Goal: Task Accomplishment & Management: Complete application form

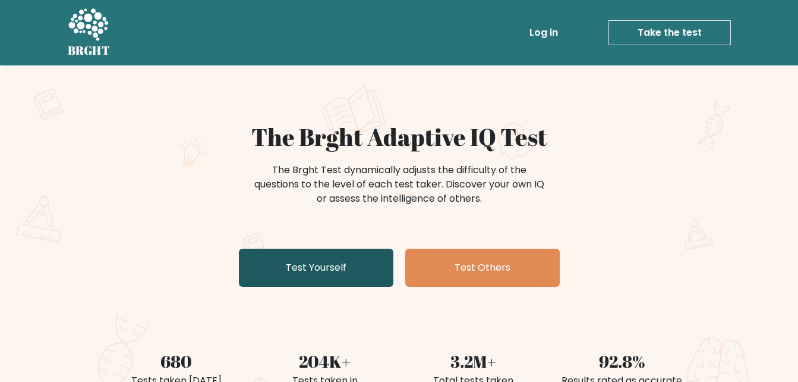
click at [354, 265] on link "Test Yourself" at bounding box center [316, 267] width 155 height 38
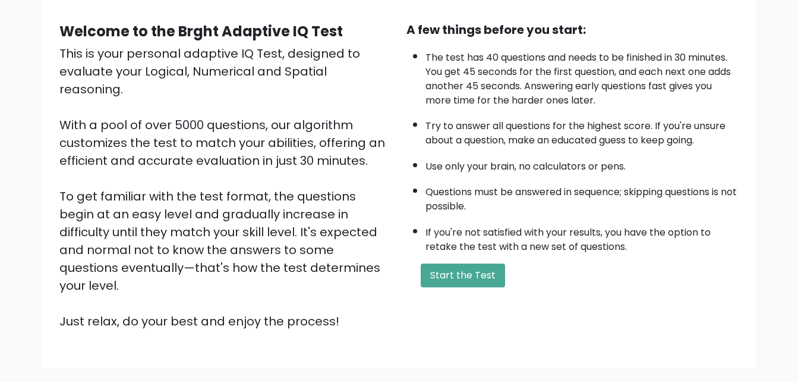
scroll to position [108, 0]
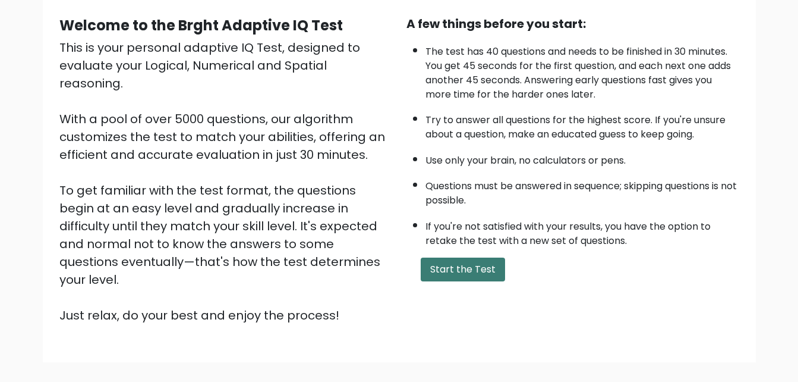
click at [455, 268] on button "Start the Test" at bounding box center [463, 269] width 84 height 24
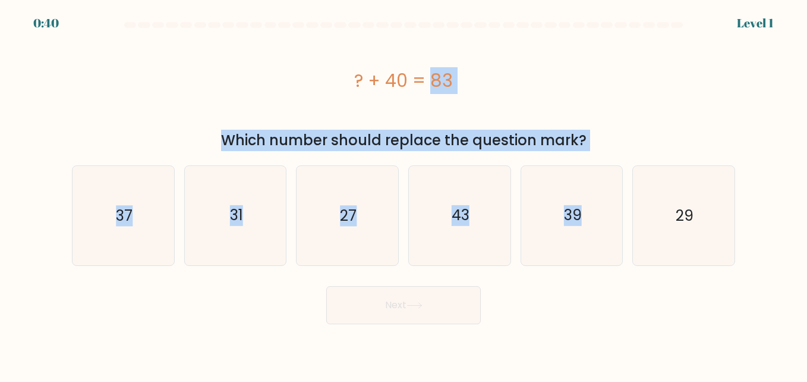
drag, startPoint x: 317, startPoint y: 68, endPoint x: 599, endPoint y: 154, distance: 295.1
click at [599, 154] on form "a." at bounding box center [403, 173] width 807 height 302
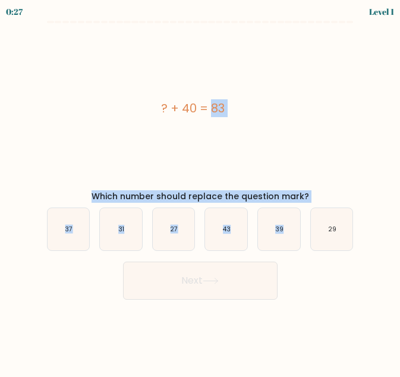
copy form "? + 40 = 83 Which number should replace the question mark? a. 37 b. 31 c. 27 d.…"
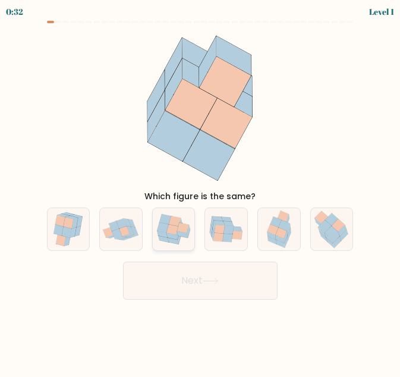
click at [171, 220] on icon at bounding box center [175, 221] width 12 height 11
click at [200, 191] on input "c." at bounding box center [200, 189] width 1 height 3
radio input "true"
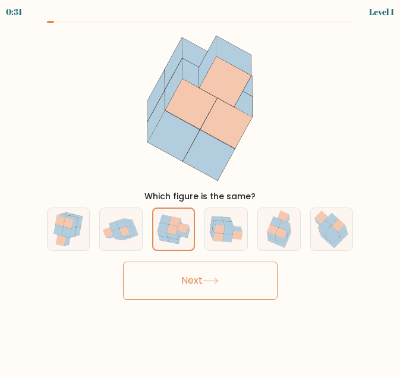
click at [227, 291] on button "Next" at bounding box center [200, 281] width 155 height 38
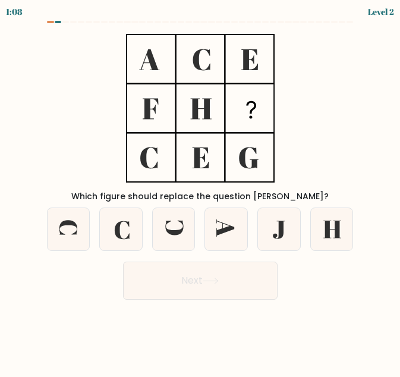
drag, startPoint x: 221, startPoint y: 103, endPoint x: 352, endPoint y: 62, distance: 137.1
click at [352, 62] on div "Which figure should replace the question mark?" at bounding box center [200, 115] width 321 height 175
drag, startPoint x: 133, startPoint y: 52, endPoint x: 258, endPoint y: 165, distance: 169.2
click at [258, 165] on icon at bounding box center [200, 108] width 149 height 161
click at [215, 230] on icon at bounding box center [226, 229] width 42 height 42
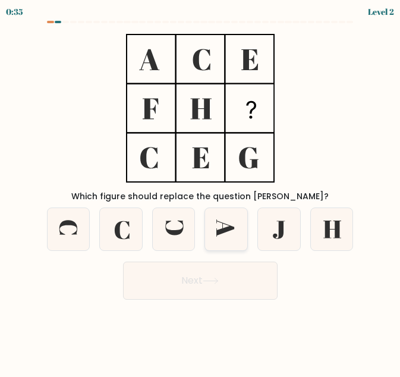
click at [201, 191] on input "d." at bounding box center [200, 189] width 1 height 3
radio input "true"
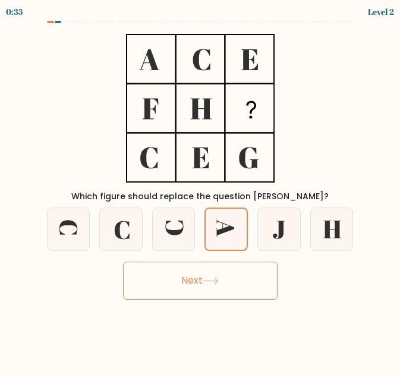
click at [243, 281] on button "Next" at bounding box center [200, 281] width 155 height 38
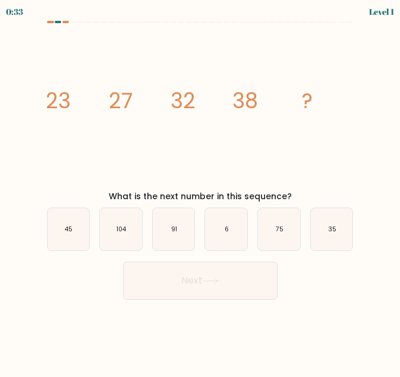
click at [232, 281] on button "Next" at bounding box center [200, 281] width 155 height 38
drag, startPoint x: 26, startPoint y: 80, endPoint x: 309, endPoint y: 190, distance: 304.2
click at [309, 190] on form at bounding box center [200, 160] width 400 height 279
copy div "23 27 32 38 ? What is the next number in this sequence?"
click at [270, 155] on icon "image/svg+xml 23 27 32 38 ?" at bounding box center [201, 108] width 312 height 161
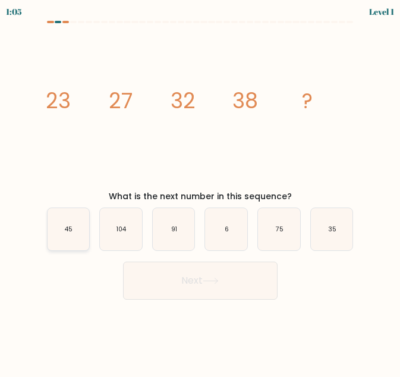
click at [77, 232] on icon "45" at bounding box center [69, 229] width 42 height 42
click at [200, 191] on input "a. 45" at bounding box center [200, 189] width 1 height 3
radio input "true"
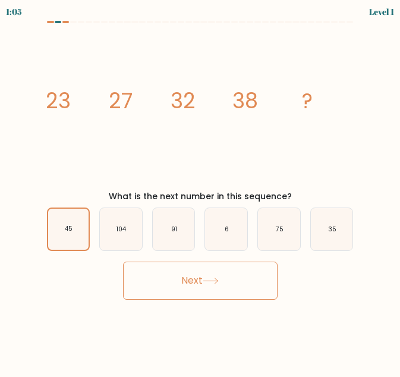
click at [224, 279] on button "Next" at bounding box center [200, 281] width 155 height 38
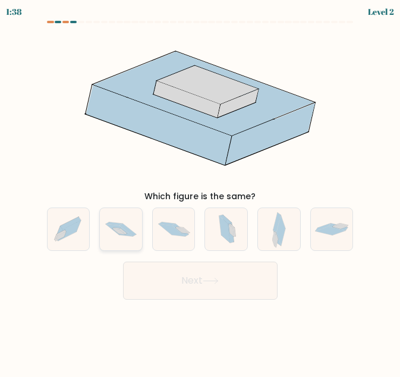
click at [106, 216] on icon at bounding box center [121, 229] width 42 height 28
click at [200, 191] on input "b." at bounding box center [200, 189] width 1 height 3
radio input "true"
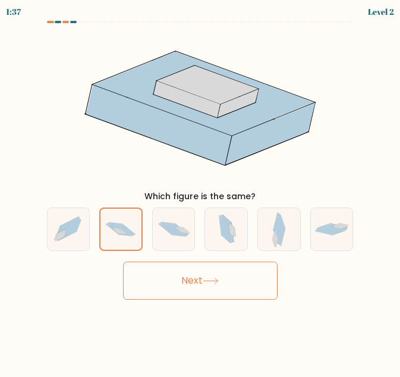
click at [200, 270] on button "Next" at bounding box center [200, 281] width 155 height 38
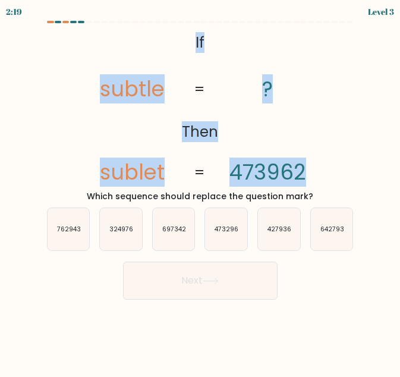
drag, startPoint x: 56, startPoint y: 26, endPoint x: 316, endPoint y: 155, distance: 290.6
click at [316, 155] on form "If ?" at bounding box center [200, 160] width 400 height 279
copy form "@import url('https://fonts.googleapis.com/css?family=Abril+Fatface:400,100,100i…"
click at [341, 170] on div "@import url('https://fonts.googleapis.com/css?family=Abril+Fatface:400,100,100i…" at bounding box center [200, 115] width 321 height 175
drag, startPoint x: 70, startPoint y: 61, endPoint x: 314, endPoint y: 156, distance: 261.6
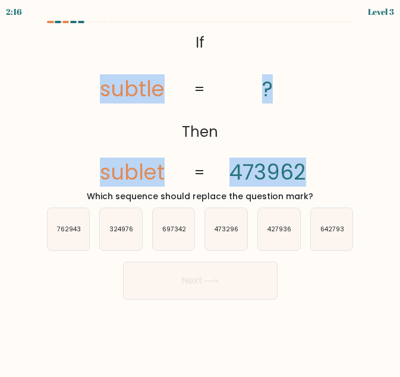
click at [314, 156] on icon "@import url('https://fonts.googleapis.com/css?family=Abril+Fatface:400,100,100i…" at bounding box center [200, 108] width 260 height 161
click at [52, 89] on div "@import url('https://fonts.googleapis.com/css?family=Abril+Fatface:400,100,100i…" at bounding box center [200, 115] width 321 height 175
drag, startPoint x: 22, startPoint y: 34, endPoint x: 326, endPoint y: 144, distance: 323.1
click at [326, 144] on form "If ?" at bounding box center [200, 160] width 400 height 279
copy icon "subtle sublet ? 473962"
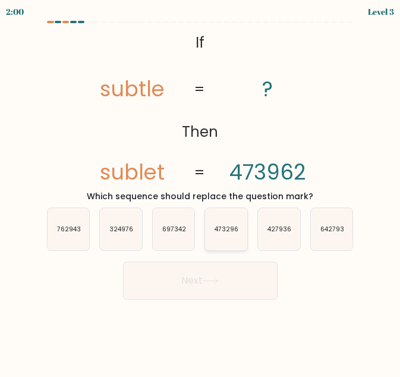
click at [229, 237] on icon "473296" at bounding box center [226, 229] width 42 height 42
click at [201, 191] on input "d. 473296" at bounding box center [200, 189] width 1 height 3
radio input "true"
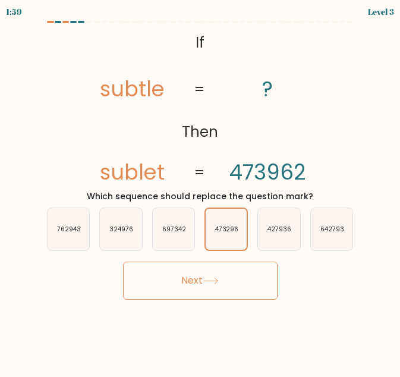
click at [243, 271] on button "Next" at bounding box center [200, 281] width 155 height 38
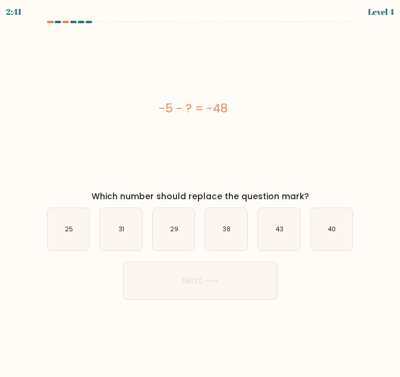
drag, startPoint x: 124, startPoint y: 95, endPoint x: 250, endPoint y: 118, distance: 128.7
click at [250, 118] on div "-5 - ? = -48" at bounding box center [193, 108] width 312 height 161
copy div "-5 - ? = -48"
click at [275, 223] on icon "43" at bounding box center [279, 229] width 42 height 42
click at [201, 191] on input "e. 43" at bounding box center [200, 189] width 1 height 3
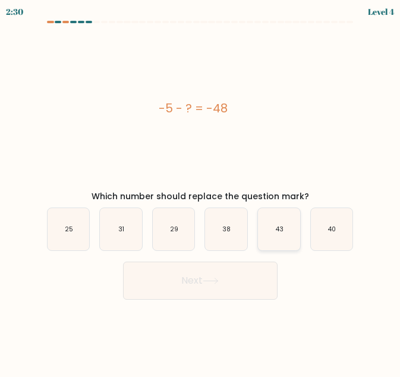
radio input "true"
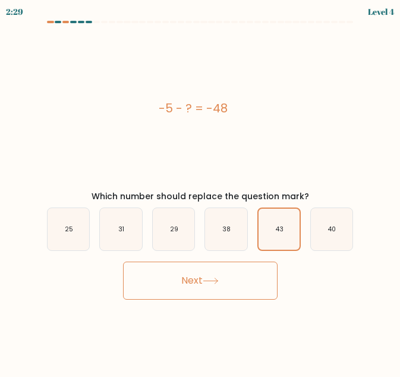
click at [262, 266] on button "Next" at bounding box center [200, 281] width 155 height 38
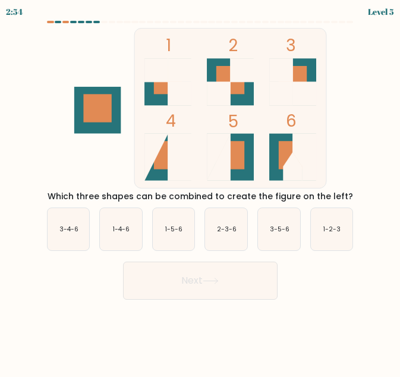
drag, startPoint x: 49, startPoint y: 36, endPoint x: 358, endPoint y: 193, distance: 347.2
click at [358, 193] on div "1 2 3 4 5 6 Which three shapes can be combined to create the figure on the left?" at bounding box center [200, 115] width 321 height 175
copy div "1 2 3 4 5 6 Which three shapes can be combined to create the figure on the left?"
click at [40, 58] on div "1 2 3 4 5 6 Which three shapes can be combined to create the figure on the left?" at bounding box center [200, 115] width 321 height 175
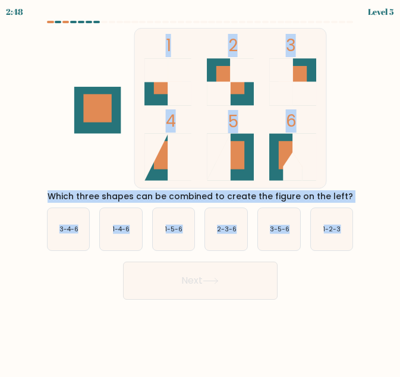
drag, startPoint x: 35, startPoint y: 34, endPoint x: 373, endPoint y: 220, distance: 386.1
click at [373, 220] on form at bounding box center [200, 160] width 400 height 279
copy form "1 2 3 4 5 6 Which three shapes can be combined to create the figure on the left…"
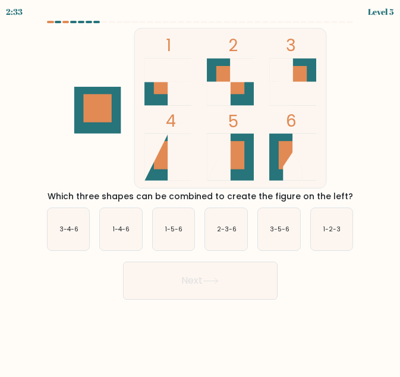
click at [348, 295] on div "Next" at bounding box center [200, 278] width 321 height 44
click at [180, 240] on icon "1-5-6" at bounding box center [174, 229] width 42 height 42
click at [200, 191] on input "c. 1-5-6" at bounding box center [200, 189] width 1 height 3
radio input "true"
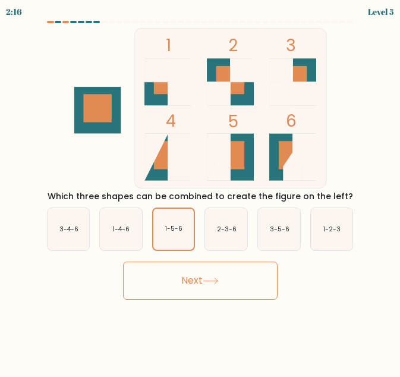
click at [193, 270] on button "Next" at bounding box center [200, 281] width 155 height 38
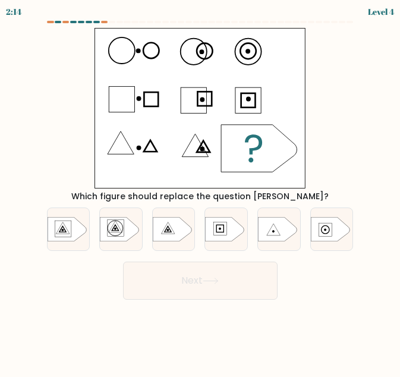
click at [193, 270] on button "Next" at bounding box center [200, 281] width 155 height 38
click at [269, 242] on div at bounding box center [278, 228] width 43 height 43
click at [201, 191] on input "e." at bounding box center [200, 189] width 1 height 3
radio input "true"
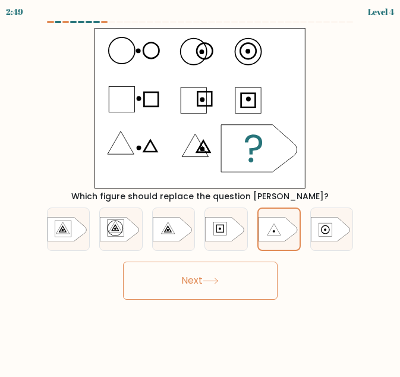
click at [246, 292] on button "Next" at bounding box center [200, 281] width 155 height 38
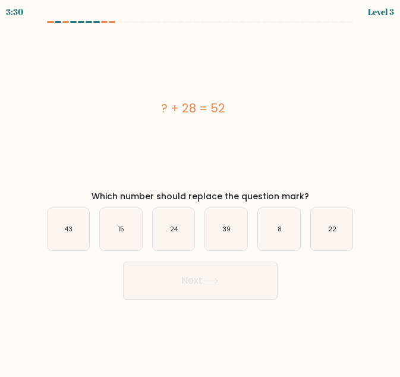
drag, startPoint x: 106, startPoint y: 102, endPoint x: 341, endPoint y: 192, distance: 252.2
click at [341, 192] on div "? + 28 = 52 Which number should replace the question mark?" at bounding box center [200, 115] width 321 height 175
copy div "? + 28 = 52 Which number should replace the question mark?"
click at [176, 235] on icon "24" at bounding box center [174, 229] width 42 height 42
click at [200, 191] on input "c. 24" at bounding box center [200, 189] width 1 height 3
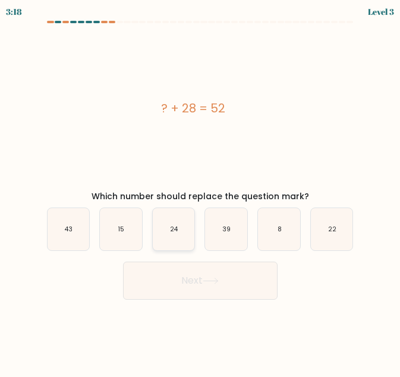
radio input "true"
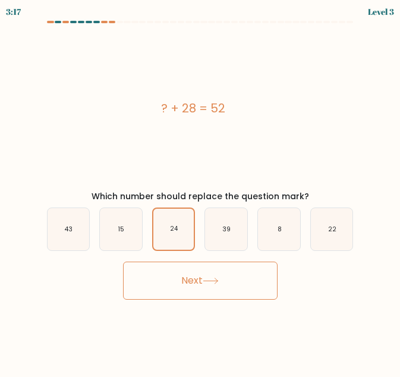
click at [205, 276] on button "Next" at bounding box center [200, 281] width 155 height 38
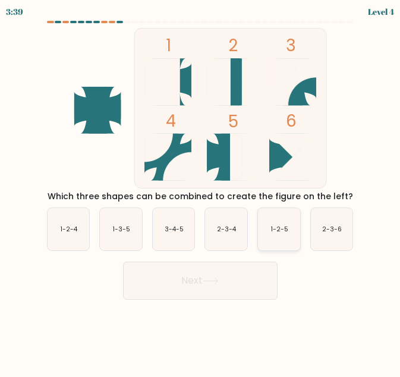
click at [281, 232] on text "1-2-5" at bounding box center [279, 229] width 17 height 9
click at [201, 191] on input "e. 1-2-5" at bounding box center [200, 189] width 1 height 3
radio input "true"
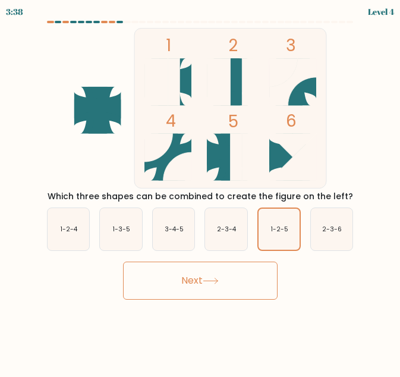
click at [251, 279] on button "Next" at bounding box center [200, 281] width 155 height 38
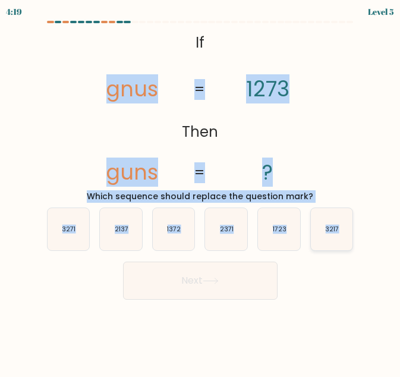
drag, startPoint x: 68, startPoint y: 80, endPoint x: 347, endPoint y: 229, distance: 316.5
click at [347, 229] on form "If ?" at bounding box center [200, 160] width 400 height 279
copy form "gnus guns 1273 ? = = Which sequence should replace the question mark? a. 3271 b…"
click at [319, 236] on icon "3217" at bounding box center [332, 229] width 42 height 42
click at [201, 191] on input "f. 3217" at bounding box center [200, 189] width 1 height 3
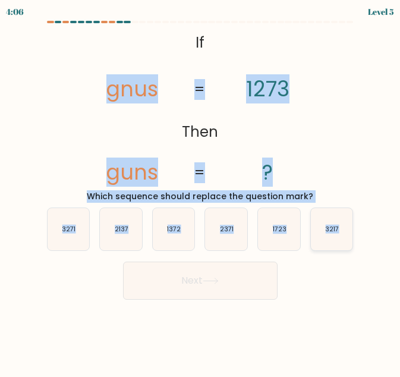
radio input "true"
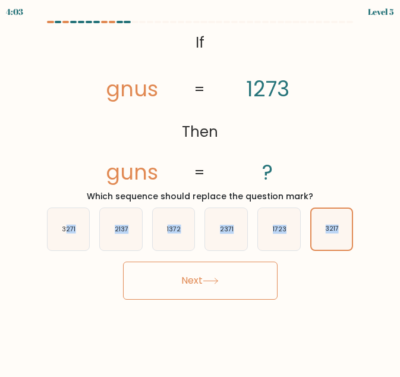
drag, startPoint x: 65, startPoint y: 241, endPoint x: 239, endPoint y: 279, distance: 178.4
click at [239, 279] on form "If ?" at bounding box center [200, 160] width 400 height 279
click at [67, 229] on text "3271" at bounding box center [69, 229] width 14 height 9
click at [200, 191] on input "a. 3271" at bounding box center [200, 189] width 1 height 3
radio input "true"
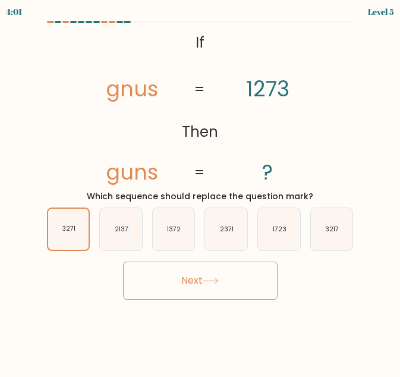
click at [185, 297] on button "Next" at bounding box center [200, 281] width 155 height 38
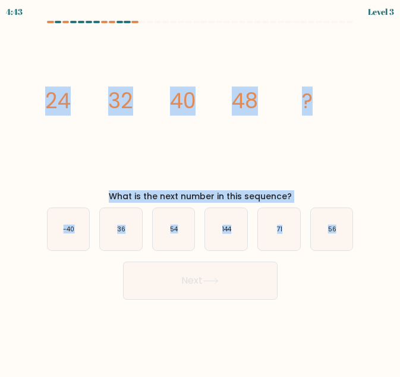
drag, startPoint x: 196, startPoint y: 101, endPoint x: 360, endPoint y: 249, distance: 220.5
click at [360, 249] on form at bounding box center [200, 160] width 400 height 279
click at [317, 237] on icon "56" at bounding box center [332, 229] width 42 height 42
click at [201, 191] on input "f. 56" at bounding box center [200, 189] width 1 height 3
radio input "true"
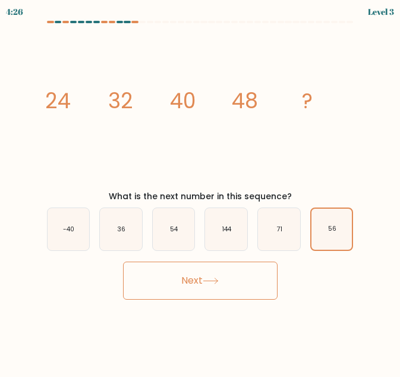
click at [255, 278] on button "Next" at bounding box center [200, 281] width 155 height 38
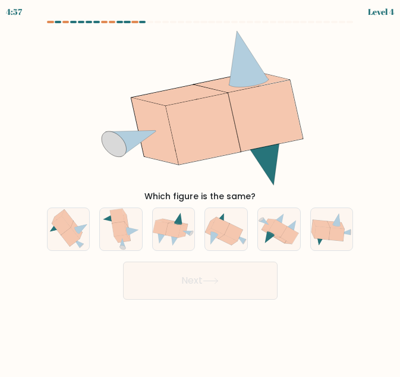
click at [248, 238] on div "d." at bounding box center [226, 228] width 53 height 43
drag, startPoint x: 239, startPoint y: 241, endPoint x: 262, endPoint y: 290, distance: 53.2
click at [262, 290] on form at bounding box center [200, 160] width 400 height 279
drag, startPoint x: 262, startPoint y: 290, endPoint x: 223, endPoint y: 243, distance: 60.8
click at [223, 243] on icon at bounding box center [226, 229] width 42 height 35
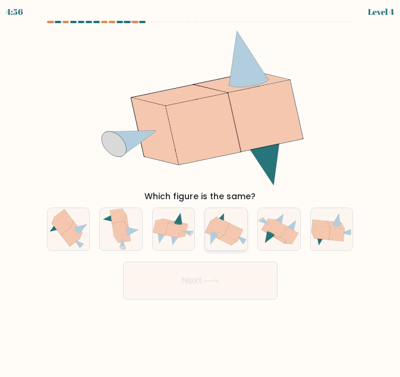
click at [201, 191] on input "d." at bounding box center [200, 189] width 1 height 3
radio input "true"
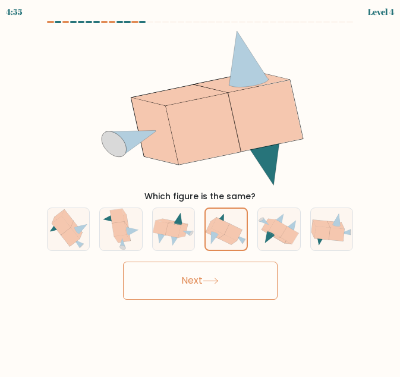
click at [242, 279] on button "Next" at bounding box center [200, 281] width 155 height 38
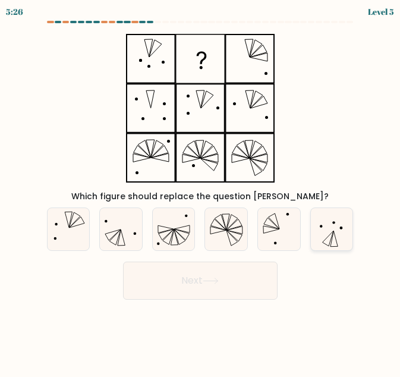
click at [329, 233] on icon at bounding box center [332, 229] width 42 height 42
click at [201, 191] on input "f." at bounding box center [200, 189] width 1 height 3
radio input "true"
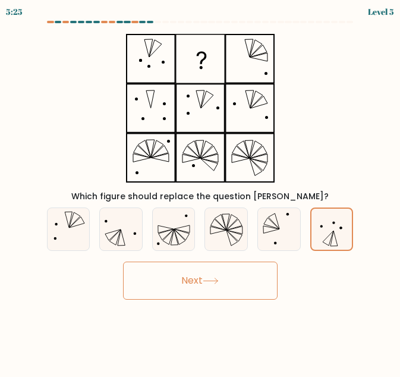
click at [211, 288] on button "Next" at bounding box center [200, 281] width 155 height 38
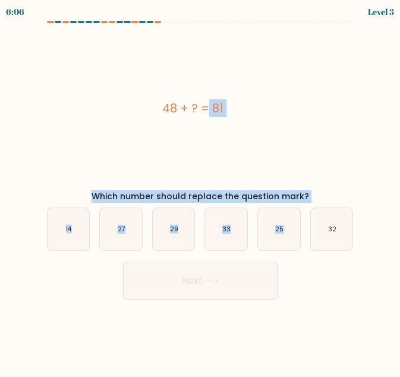
drag, startPoint x: 222, startPoint y: 140, endPoint x: 314, endPoint y: 199, distance: 109.3
click at [314, 199] on form "a." at bounding box center [200, 160] width 400 height 279
click at [281, 175] on div "48 + ? = 81" at bounding box center [193, 108] width 312 height 161
drag, startPoint x: 146, startPoint y: 106, endPoint x: 367, endPoint y: 244, distance: 261.1
click at [367, 244] on form "a." at bounding box center [200, 160] width 400 height 279
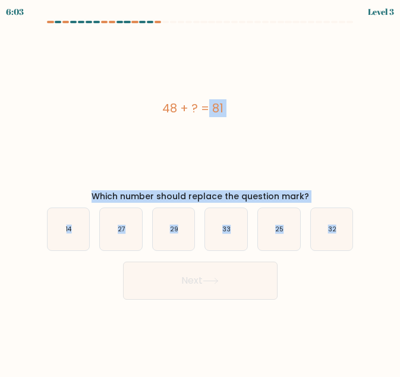
copy form "48 + ? = 81 Which number should replace the question mark? a. 14 b. 27 c. 29 d.…"
drag, startPoint x: 225, startPoint y: 229, endPoint x: 231, endPoint y: 246, distance: 17.1
click at [225, 229] on text "33" at bounding box center [227, 229] width 8 height 9
click at [201, 191] on input "d. 33" at bounding box center [200, 189] width 1 height 3
radio input "true"
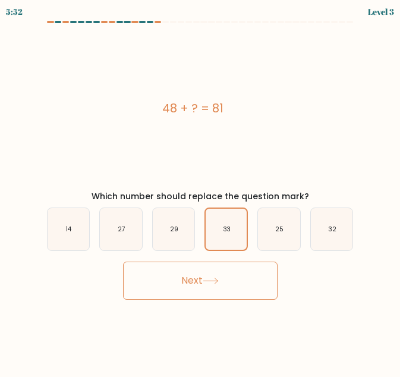
click at [251, 281] on button "Next" at bounding box center [200, 281] width 155 height 38
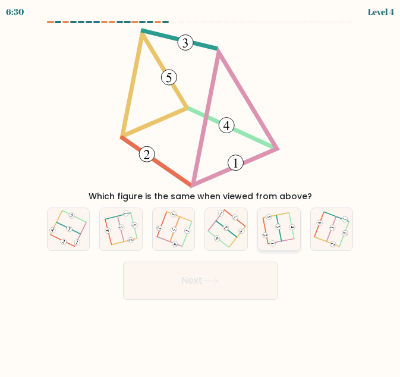
click at [281, 230] on icon at bounding box center [279, 229] width 32 height 34
click at [201, 191] on input "e." at bounding box center [200, 189] width 1 height 3
radio input "true"
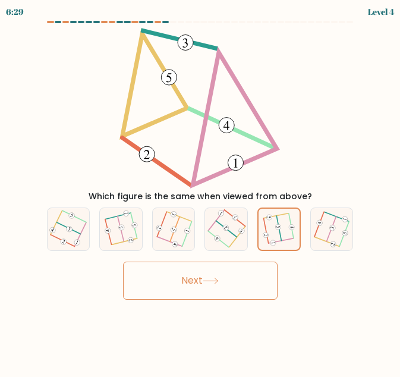
click at [268, 267] on button "Next" at bounding box center [200, 281] width 155 height 38
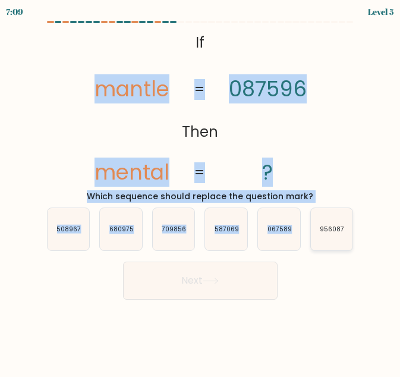
drag, startPoint x: 57, startPoint y: 45, endPoint x: 352, endPoint y: 234, distance: 350.6
click at [352, 234] on form "If ?" at bounding box center [200, 160] width 400 height 279
copy form "mantle mental 087596 ? = = Which sequence should replace the question mark? a. …"
click at [165, 231] on text "709856" at bounding box center [174, 229] width 24 height 9
click at [200, 191] on input "c. 709856" at bounding box center [200, 189] width 1 height 3
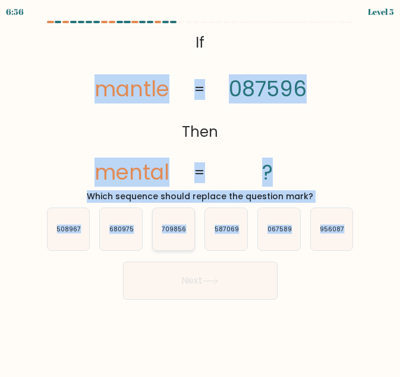
radio input "true"
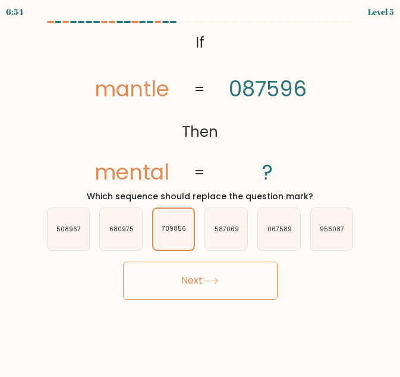
click at [209, 278] on icon at bounding box center [211, 281] width 16 height 7
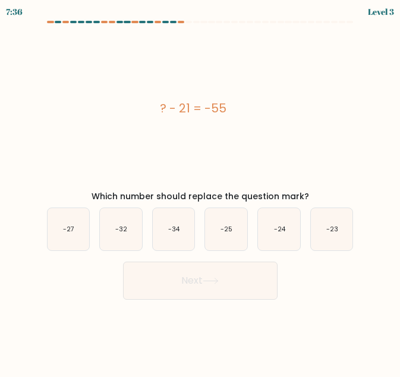
drag, startPoint x: 139, startPoint y: 90, endPoint x: 314, endPoint y: 195, distance: 204.5
click at [314, 195] on div "? - 21 = -55 Which number should replace the question mark?" at bounding box center [200, 115] width 321 height 175
drag, startPoint x: 314, startPoint y: 195, endPoint x: 263, endPoint y: 159, distance: 63.2
click at [263, 159] on div "? - 21 = -55" at bounding box center [193, 108] width 312 height 161
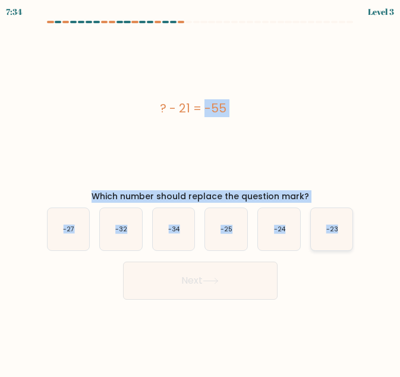
drag, startPoint x: 137, startPoint y: 111, endPoint x: 351, endPoint y: 246, distance: 253.0
click at [351, 246] on form "a." at bounding box center [200, 160] width 400 height 279
click at [188, 236] on icon "-34" at bounding box center [174, 229] width 42 height 42
click at [200, 191] on input "c. -34" at bounding box center [200, 189] width 1 height 3
radio input "true"
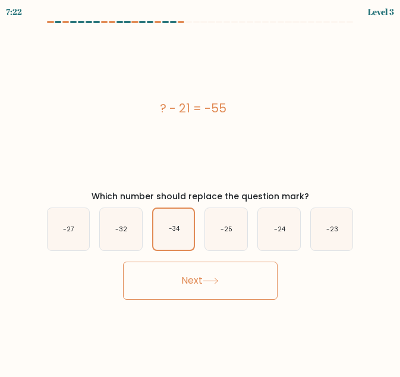
click at [219, 264] on button "Next" at bounding box center [200, 281] width 155 height 38
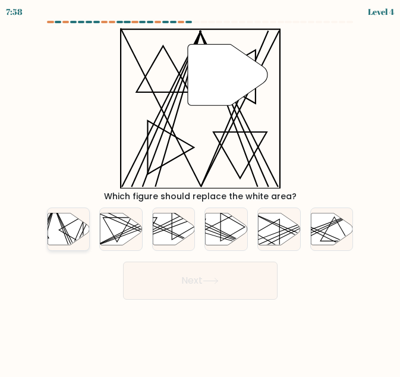
click at [62, 231] on icon at bounding box center [69, 229] width 42 height 32
click at [200, 191] on input "a." at bounding box center [200, 189] width 1 height 3
radio input "true"
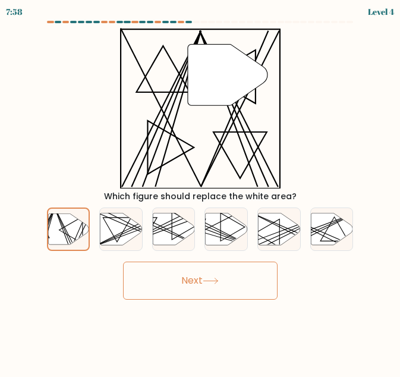
click at [191, 281] on button "Next" at bounding box center [200, 281] width 155 height 38
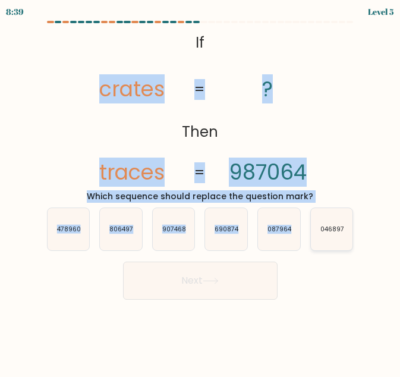
drag, startPoint x: 83, startPoint y: 70, endPoint x: 353, endPoint y: 234, distance: 315.6
click at [353, 234] on form "If ?" at bounding box center [200, 160] width 400 height 279
click at [240, 238] on icon "690874" at bounding box center [226, 229] width 42 height 42
click at [201, 191] on input "d. 690874" at bounding box center [200, 189] width 1 height 3
radio input "true"
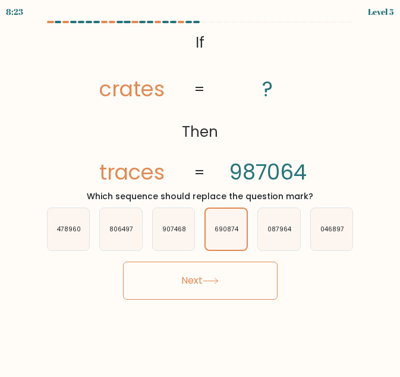
click at [256, 279] on button "Next" at bounding box center [200, 281] width 155 height 38
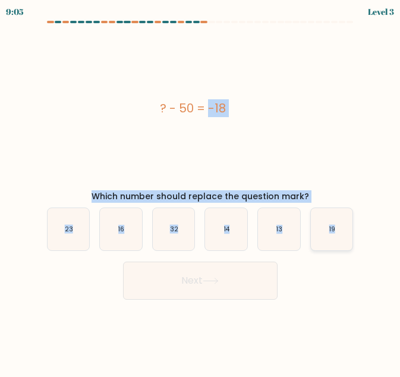
drag, startPoint x: 195, startPoint y: 122, endPoint x: 347, endPoint y: 232, distance: 187.8
click at [347, 232] on form "a." at bounding box center [200, 160] width 400 height 279
click at [180, 235] on icon "32" at bounding box center [174, 229] width 42 height 42
click at [200, 191] on input "c. 32" at bounding box center [200, 189] width 1 height 3
radio input "true"
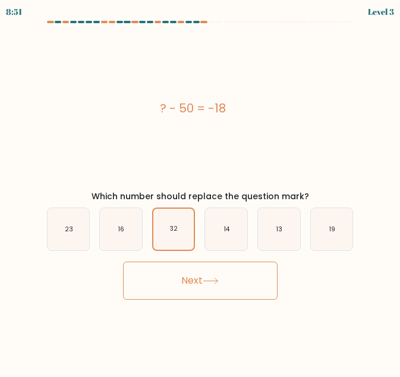
click at [221, 274] on button "Next" at bounding box center [200, 281] width 155 height 38
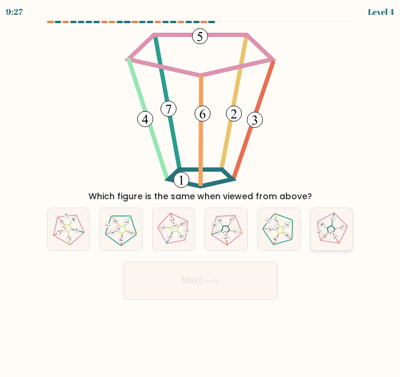
click at [335, 243] on 254 at bounding box center [330, 230] width 43 height 43
click at [201, 191] on input "f." at bounding box center [200, 189] width 1 height 3
radio input "true"
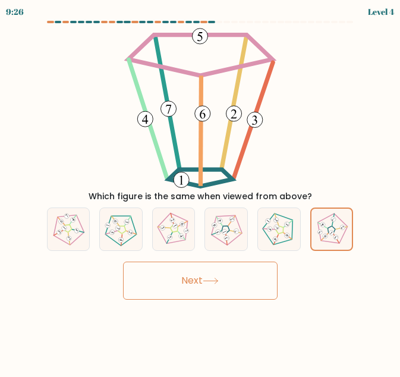
click at [232, 271] on button "Next" at bounding box center [200, 281] width 155 height 38
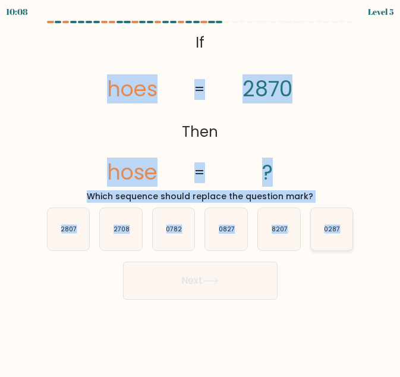
drag, startPoint x: 72, startPoint y: 54, endPoint x: 351, endPoint y: 231, distance: 330.3
click at [351, 231] on form "If ?" at bounding box center [200, 160] width 400 height 279
click at [75, 232] on text "2807" at bounding box center [69, 229] width 16 height 9
click at [200, 191] on input "a. 2807" at bounding box center [200, 189] width 1 height 3
radio input "true"
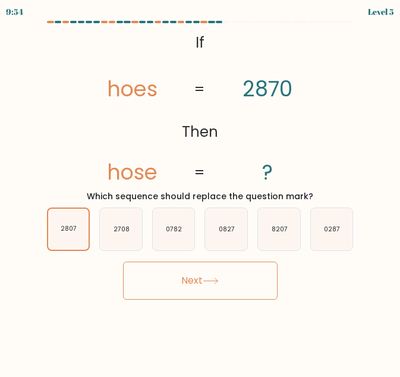
click at [178, 278] on button "Next" at bounding box center [200, 281] width 155 height 38
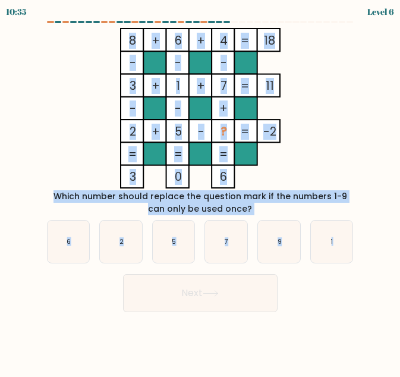
drag, startPoint x: 57, startPoint y: 34, endPoint x: 356, endPoint y: 251, distance: 368.6
click at [356, 251] on form at bounding box center [200, 166] width 400 height 291
click at [284, 244] on icon "9" at bounding box center [279, 242] width 42 height 42
click at [201, 191] on input "e. 9" at bounding box center [200, 189] width 1 height 3
radio input "true"
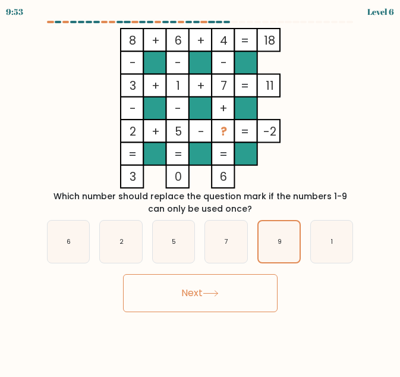
click at [269, 297] on button "Next" at bounding box center [200, 293] width 155 height 38
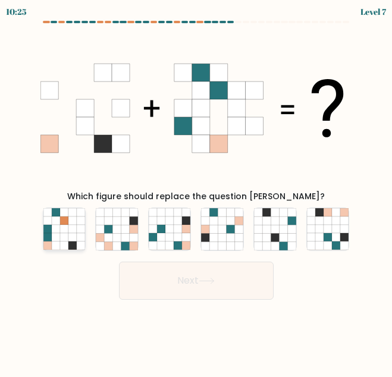
click at [80, 231] on icon at bounding box center [81, 229] width 8 height 8
click at [196, 191] on input "a." at bounding box center [196, 189] width 1 height 3
radio input "true"
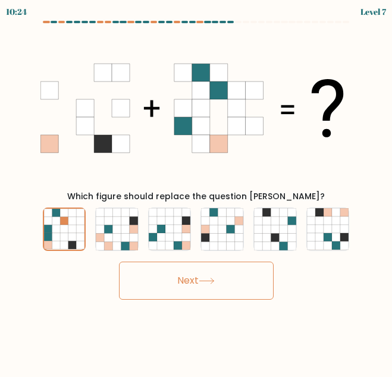
click at [198, 294] on button "Next" at bounding box center [196, 281] width 155 height 38
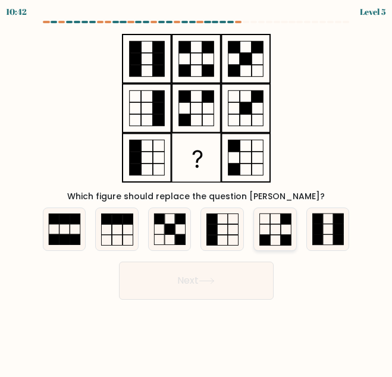
click at [278, 234] on icon at bounding box center [275, 229] width 42 height 42
click at [197, 191] on input "e." at bounding box center [196, 189] width 1 height 3
radio input "true"
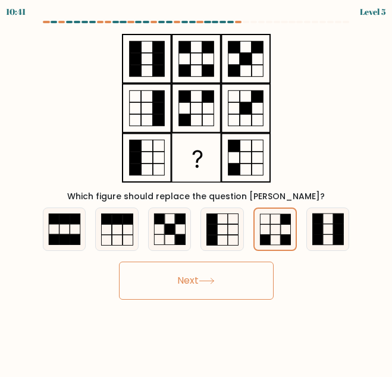
click at [262, 267] on button "Next" at bounding box center [196, 281] width 155 height 38
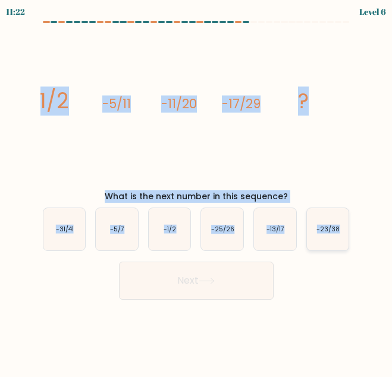
drag, startPoint x: 17, startPoint y: 95, endPoint x: 342, endPoint y: 235, distance: 353.6
click at [342, 235] on form at bounding box center [196, 160] width 392 height 279
click at [348, 241] on icon "-23/38" at bounding box center [328, 229] width 42 height 42
click at [197, 191] on input "f. -23/38" at bounding box center [196, 189] width 1 height 3
radio input "true"
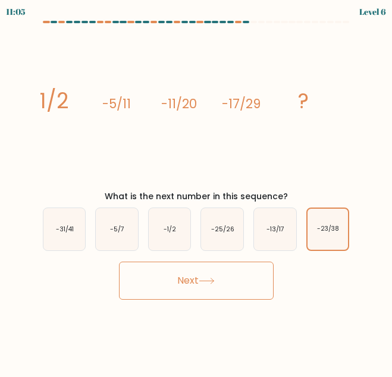
click at [272, 291] on button "Next" at bounding box center [196, 281] width 155 height 38
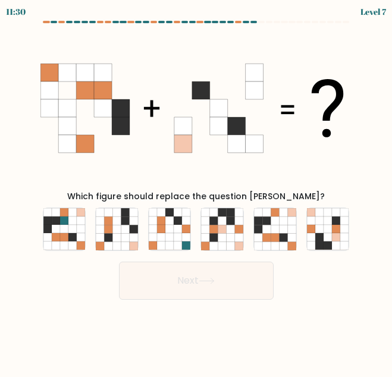
drag, startPoint x: 173, startPoint y: 243, endPoint x: 205, endPoint y: 281, distance: 49.9
click at [205, 281] on form at bounding box center [196, 160] width 392 height 279
click at [205, 281] on icon at bounding box center [207, 281] width 16 height 7
click at [169, 222] on icon at bounding box center [169, 220] width 8 height 8
click at [196, 191] on input "c." at bounding box center [196, 189] width 1 height 3
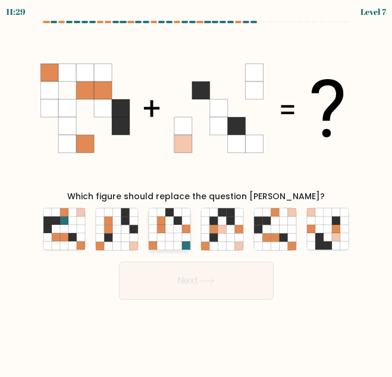
radio input "true"
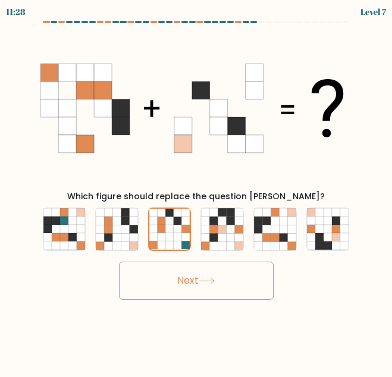
click at [199, 271] on button "Next" at bounding box center [196, 281] width 155 height 38
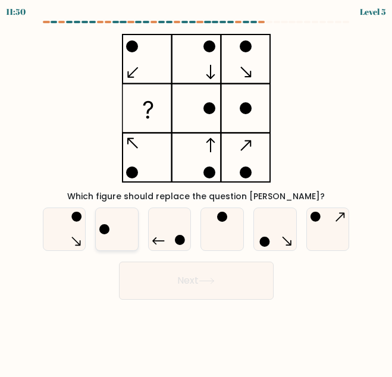
click at [130, 213] on icon at bounding box center [117, 229] width 42 height 42
click at [196, 191] on input "b." at bounding box center [196, 189] width 1 height 3
radio input "true"
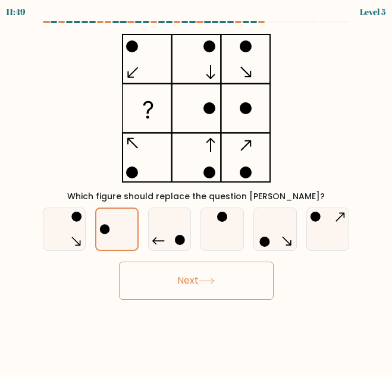
click at [193, 284] on button "Next" at bounding box center [196, 281] width 155 height 38
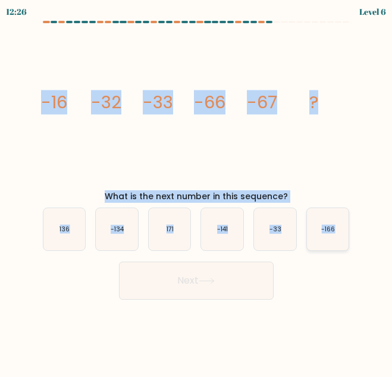
drag, startPoint x: 18, startPoint y: 87, endPoint x: 344, endPoint y: 231, distance: 356.9
click at [344, 231] on form at bounding box center [196, 160] width 392 height 279
click at [122, 232] on text "-134" at bounding box center [118, 229] width 14 height 9
click at [196, 191] on input "b. -134" at bounding box center [196, 189] width 1 height 3
radio input "true"
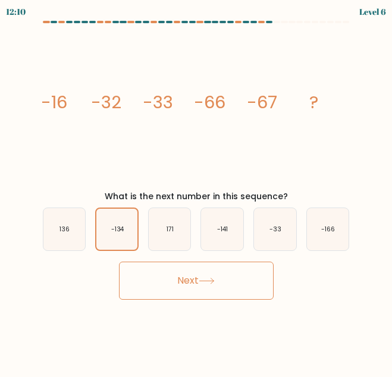
click at [159, 266] on button "Next" at bounding box center [196, 281] width 155 height 38
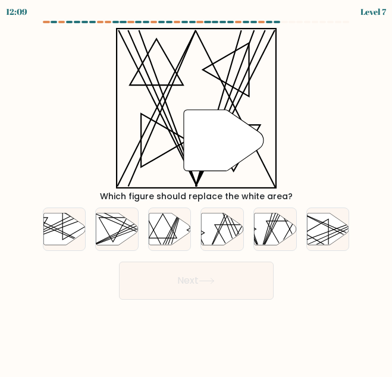
click at [190, 279] on button "Next" at bounding box center [196, 281] width 155 height 38
click at [213, 247] on div at bounding box center [221, 228] width 43 height 43
click at [197, 191] on input "d." at bounding box center [196, 189] width 1 height 3
radio input "true"
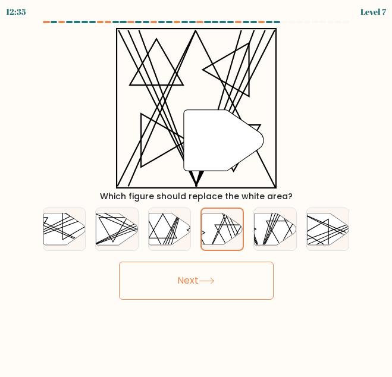
click at [231, 285] on button "Next" at bounding box center [196, 281] width 155 height 38
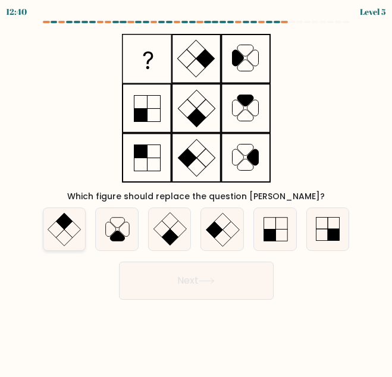
click at [65, 226] on rect at bounding box center [64, 221] width 17 height 17
click at [196, 191] on input "a." at bounding box center [196, 189] width 1 height 3
radio input "true"
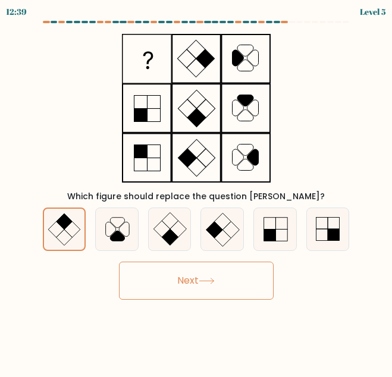
click at [188, 277] on button "Next" at bounding box center [196, 281] width 155 height 38
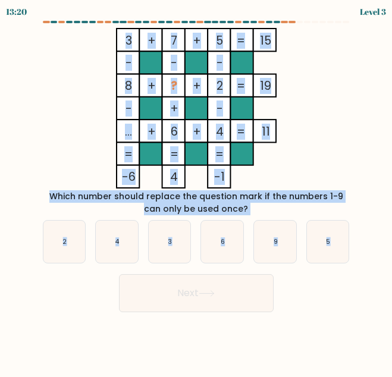
drag, startPoint x: 93, startPoint y: 37, endPoint x: 354, endPoint y: 243, distance: 332.4
click at [354, 243] on form at bounding box center [196, 166] width 392 height 291
click at [262, 244] on icon "9" at bounding box center [275, 242] width 42 height 42
click at [197, 191] on input "e. 9" at bounding box center [196, 189] width 1 height 3
radio input "true"
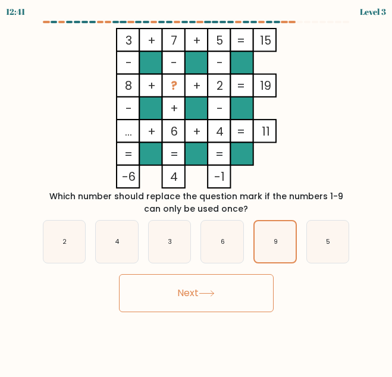
click at [250, 294] on button "Next" at bounding box center [196, 293] width 155 height 38
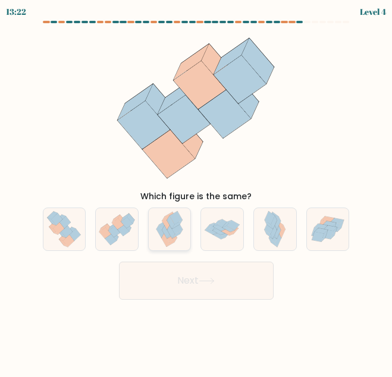
click at [177, 228] on icon at bounding box center [176, 227] width 13 height 13
click at [196, 191] on input "c." at bounding box center [196, 189] width 1 height 3
radio input "true"
click at [197, 286] on button "Next" at bounding box center [196, 281] width 155 height 38
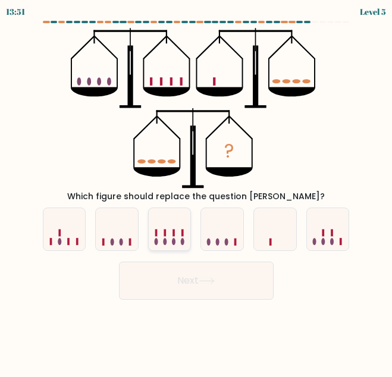
click at [172, 237] on icon at bounding box center [170, 229] width 42 height 35
click at [196, 191] on input "c." at bounding box center [196, 189] width 1 height 3
radio input "true"
click at [219, 278] on button "Next" at bounding box center [196, 281] width 155 height 38
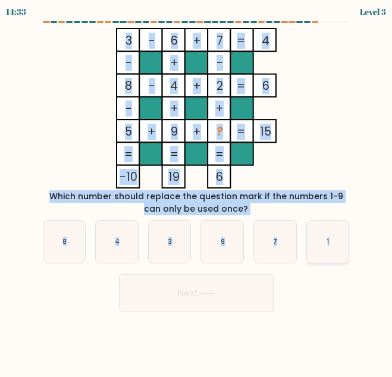
drag, startPoint x: 100, startPoint y: 36, endPoint x: 342, endPoint y: 237, distance: 315.0
click at [342, 237] on form at bounding box center [196, 166] width 392 height 291
drag, startPoint x: 326, startPoint y: 240, endPoint x: 310, endPoint y: 250, distance: 19.5
click at [326, 240] on icon "1" at bounding box center [328, 242] width 42 height 42
click at [197, 191] on input "f. 1" at bounding box center [196, 189] width 1 height 3
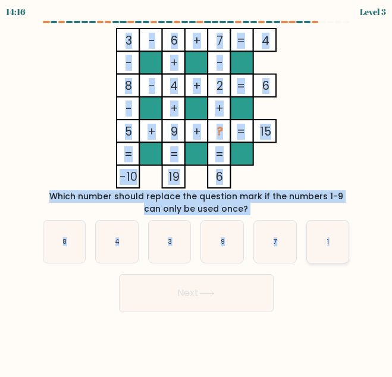
radio input "true"
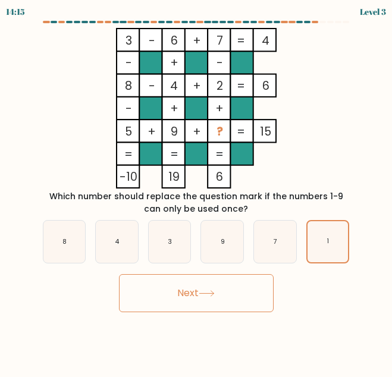
click at [253, 285] on button "Next" at bounding box center [196, 293] width 155 height 38
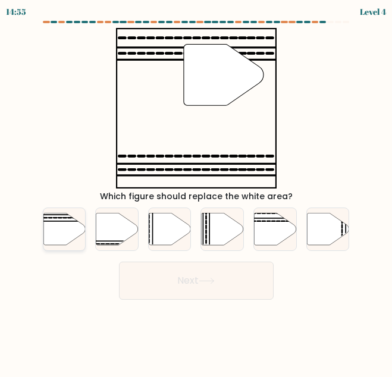
click at [78, 227] on icon at bounding box center [64, 229] width 42 height 32
click at [196, 191] on input "a." at bounding box center [196, 189] width 1 height 3
radio input "true"
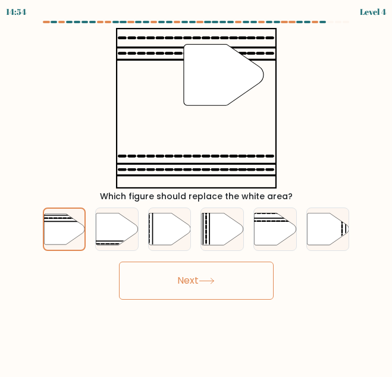
click at [194, 288] on button "Next" at bounding box center [196, 281] width 155 height 38
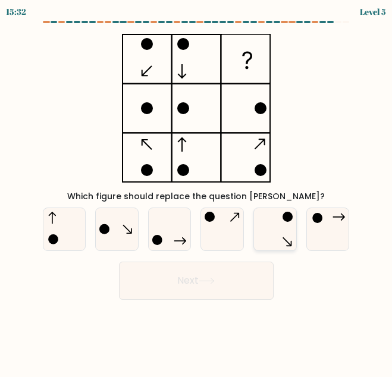
click at [268, 243] on icon at bounding box center [275, 229] width 42 height 42
click at [197, 191] on input "e." at bounding box center [196, 189] width 1 height 3
radio input "true"
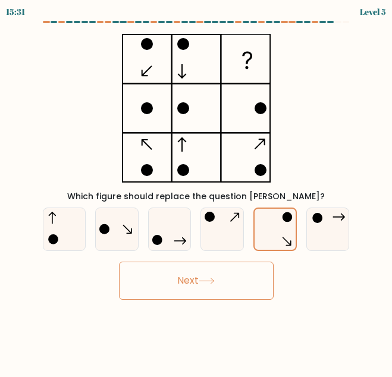
click at [248, 275] on button "Next" at bounding box center [196, 281] width 155 height 38
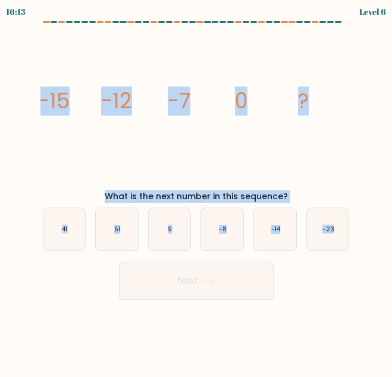
drag, startPoint x: 16, startPoint y: 86, endPoint x: 353, endPoint y: 242, distance: 371.0
click at [353, 242] on form at bounding box center [196, 160] width 392 height 279
click at [173, 232] on icon "9" at bounding box center [170, 229] width 42 height 42
click at [196, 191] on input "c. 9" at bounding box center [196, 189] width 1 height 3
radio input "true"
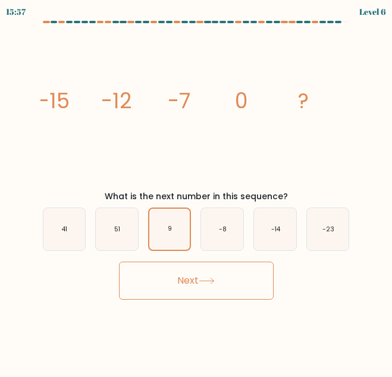
click at [211, 276] on button "Next" at bounding box center [196, 281] width 155 height 38
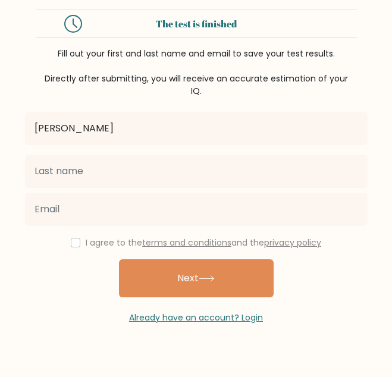
type input "[PERSON_NAME]"
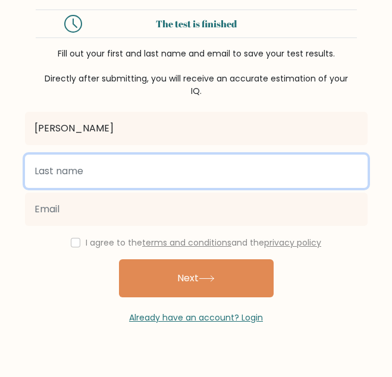
click at [158, 167] on input "text" at bounding box center [196, 171] width 342 height 33
click at [287, 177] on input "text" at bounding box center [196, 171] width 342 height 33
click at [220, 180] on input "Pe" at bounding box center [196, 171] width 342 height 33
paste input "ñ"
type input "Peñones"
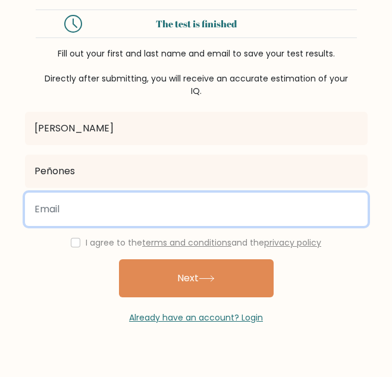
click at [225, 206] on input "email" at bounding box center [196, 209] width 342 height 33
click at [119, 259] on button "Next" at bounding box center [196, 278] width 155 height 38
type input "[EMAIL_ADDRESS][DOMAIN_NAME]"
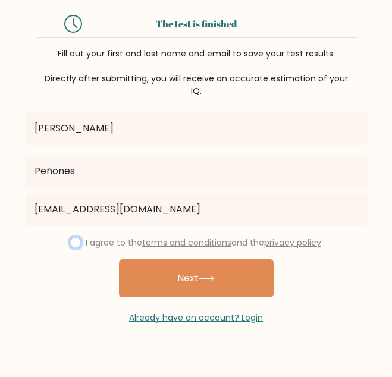
click at [77, 246] on input "checkbox" at bounding box center [76, 243] width 10 height 10
checkbox input "true"
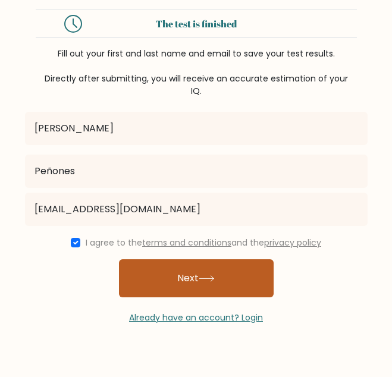
click at [176, 284] on button "Next" at bounding box center [196, 278] width 155 height 38
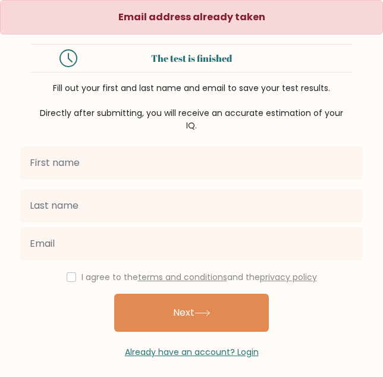
click at [125, 174] on input "text" at bounding box center [191, 162] width 342 height 33
type input "[PERSON_NAME]"
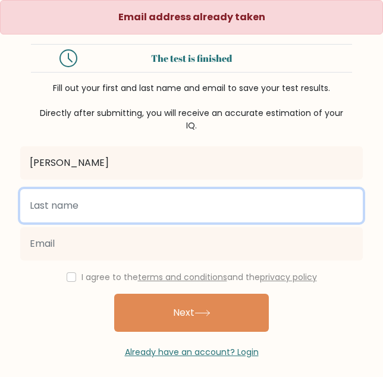
type input "Peñones"
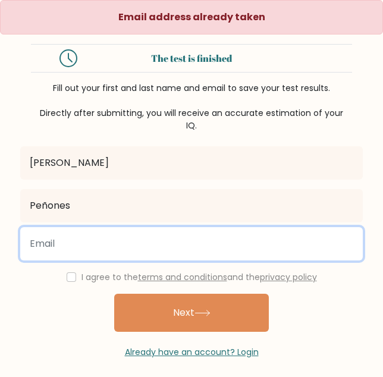
type input "[EMAIL_ADDRESS][DOMAIN_NAME]"
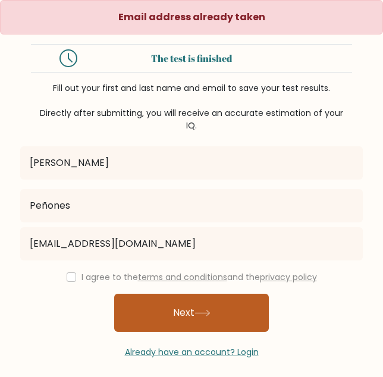
click at [213, 307] on button "Next" at bounding box center [191, 313] width 155 height 38
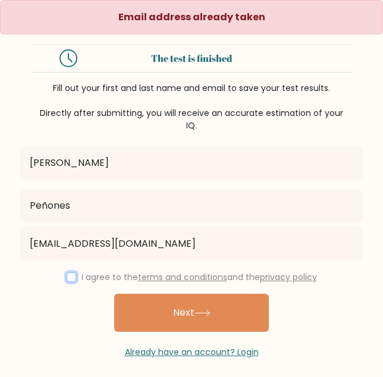
click at [71, 278] on input "checkbox" at bounding box center [72, 277] width 10 height 10
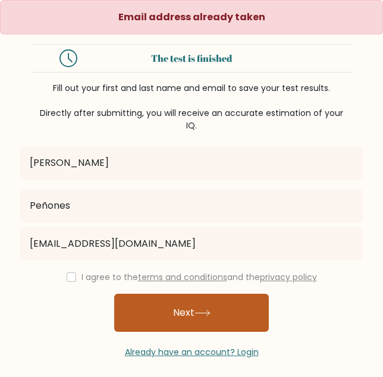
click at [198, 316] on icon at bounding box center [202, 313] width 16 height 7
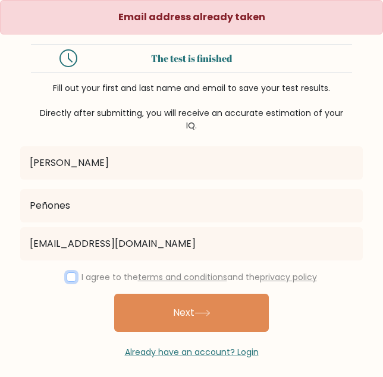
click at [70, 276] on input "checkbox" at bounding box center [72, 277] width 10 height 10
checkbox input "true"
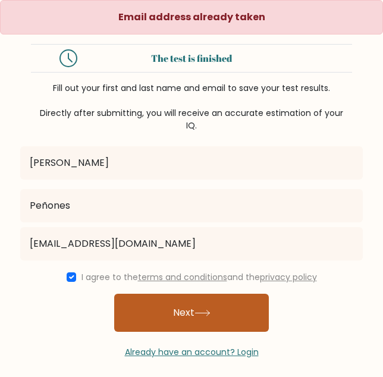
click at [172, 317] on button "Next" at bounding box center [191, 313] width 155 height 38
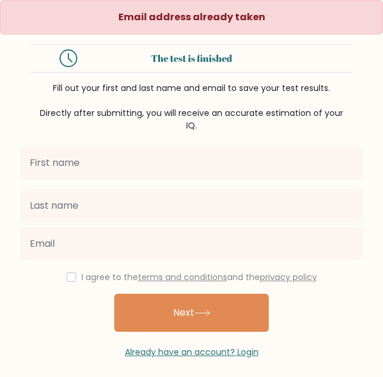
click at [75, 175] on input "text" at bounding box center [191, 162] width 342 height 33
type input "[PERSON_NAME]"
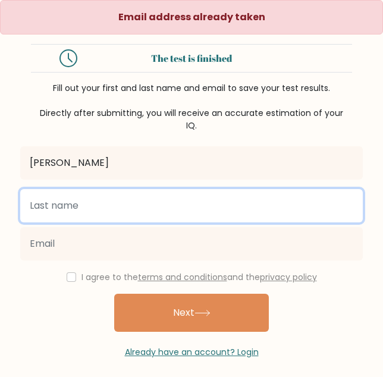
type input "Peñones"
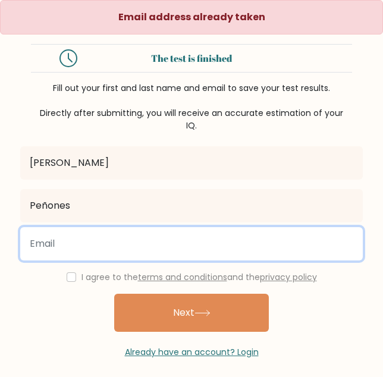
type input "[EMAIL_ADDRESS][DOMAIN_NAME]"
click at [103, 249] on input "[EMAIL_ADDRESS][DOMAIN_NAME]" at bounding box center [191, 243] width 342 height 33
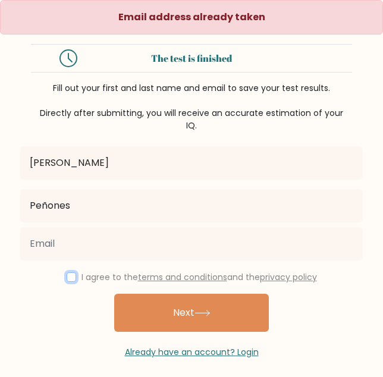
click at [67, 281] on input "checkbox" at bounding box center [72, 277] width 10 height 10
checkbox input "true"
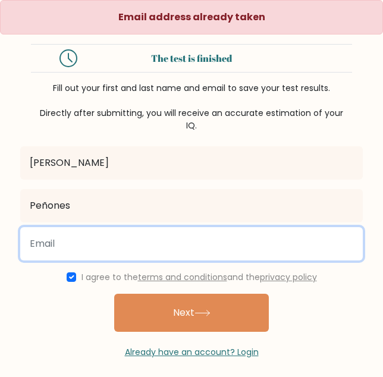
click at [221, 247] on input "email" at bounding box center [191, 243] width 342 height 33
type input "christinemaefernandez795@gmail.com"
click at [114, 294] on button "Next" at bounding box center [191, 313] width 155 height 38
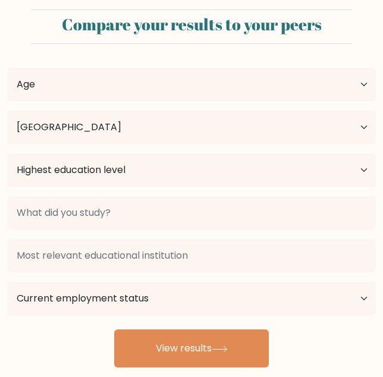
select select "PH"
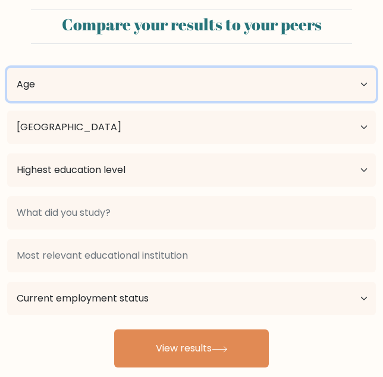
click at [342, 87] on select "Age Under 18 years old 18-24 years old 25-34 years old 35-44 years old 45-54 ye…" at bounding box center [191, 84] width 369 height 33
select select "18_24"
click at [7, 68] on select "Age Under 18 years old 18-24 years old 25-34 years old 35-44 years old 45-54 ye…" at bounding box center [191, 84] width 369 height 33
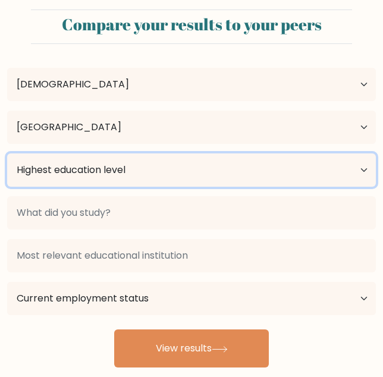
click at [253, 176] on select "Highest education level No schooling Primary Lower Secondary Upper Secondary Oc…" at bounding box center [191, 169] width 369 height 33
select select "bachelors_degree"
click at [7, 153] on select "Highest education level No schooling Primary Lower Secondary Upper Secondary Oc…" at bounding box center [191, 169] width 369 height 33
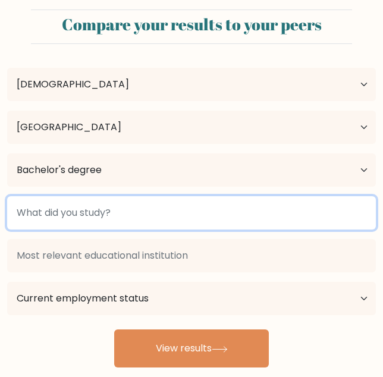
click at [255, 228] on input at bounding box center [191, 212] width 369 height 33
drag, startPoint x: 15, startPoint y: 212, endPoint x: 136, endPoint y: 221, distance: 121.1
click at [136, 221] on input at bounding box center [191, 212] width 369 height 33
drag, startPoint x: 134, startPoint y: 219, endPoint x: 36, endPoint y: 212, distance: 98.4
click at [36, 212] on input at bounding box center [191, 212] width 369 height 33
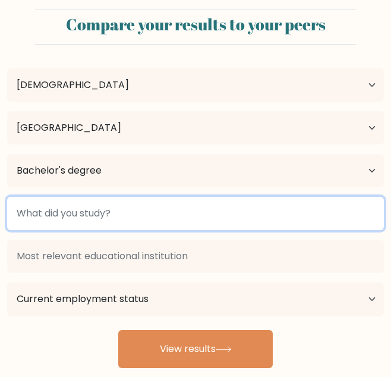
click at [216, 207] on input at bounding box center [195, 213] width 377 height 33
paste input "“Bachelor of Secondary Education"
click at [241, 211] on input "“Bachelor of Secondary Education" at bounding box center [195, 213] width 377 height 33
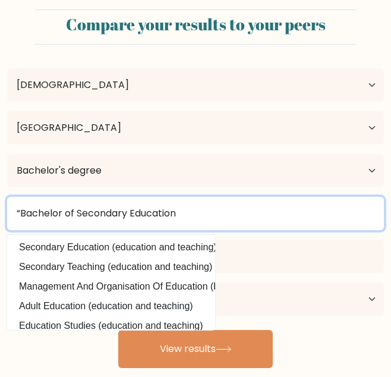
click at [24, 218] on input "“Bachelor of Secondary Education" at bounding box center [195, 213] width 377 height 33
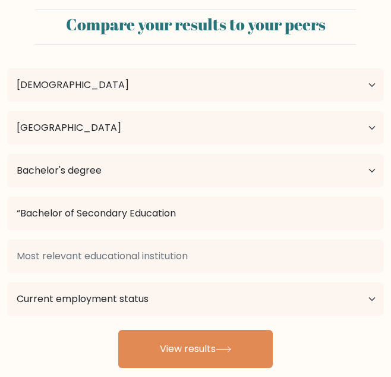
click at [73, 246] on div "Arnelyn Peñones Age Under 18 years old 18-24 years old 25-34 years old 35-44 ye…" at bounding box center [195, 211] width 391 height 314
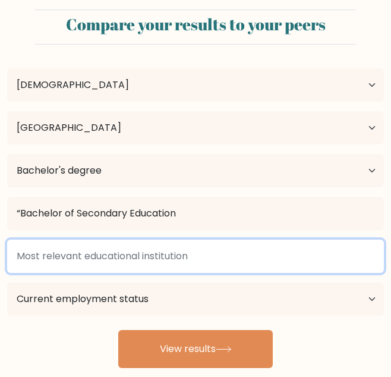
click at [83, 254] on input at bounding box center [195, 256] width 377 height 33
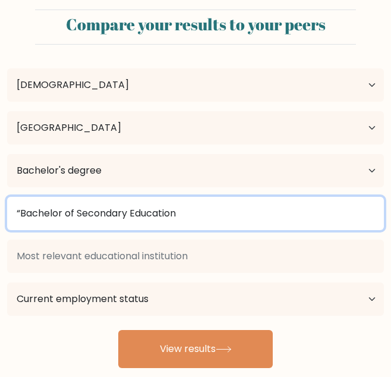
click at [21, 211] on input "“Bachelor of Secondary Education" at bounding box center [195, 213] width 377 height 33
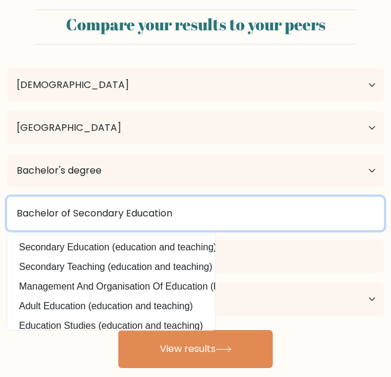
type input "Bachelor of Secondary Education"
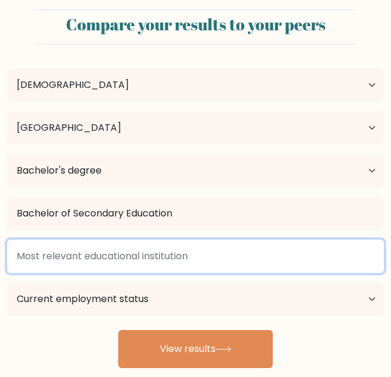
click at [265, 260] on input at bounding box center [195, 256] width 377 height 33
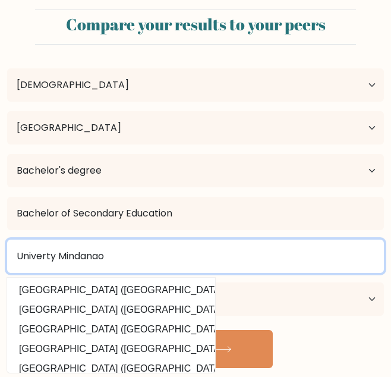
click at [196, 252] on input "Univerty Mindanao" at bounding box center [195, 256] width 377 height 33
click at [71, 251] on input "Univerty Mindanao" at bounding box center [195, 256] width 377 height 33
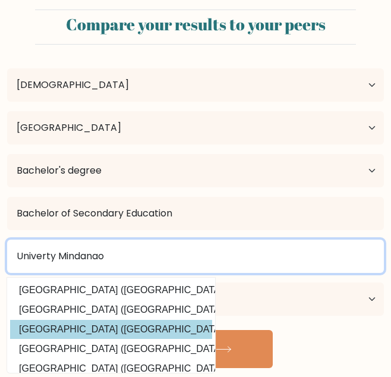
type input "Univerty Mindanao"
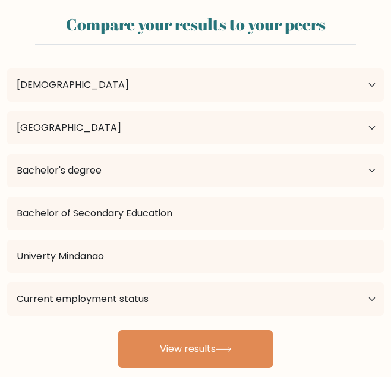
click at [121, 322] on div "Arnelyn Peñones Age Under 18 years old 18-24 years old 25-34 years old 35-44 ye…" at bounding box center [195, 211] width 391 height 314
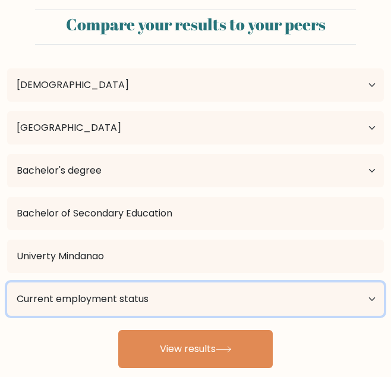
click at [171, 295] on select "Current employment status Employed Student Retired Other / prefer not to answer" at bounding box center [195, 298] width 377 height 33
select select "employed"
click at [7, 282] on select "Current employment status Employed Student Retired Other / prefer not to answer" at bounding box center [195, 298] width 377 height 33
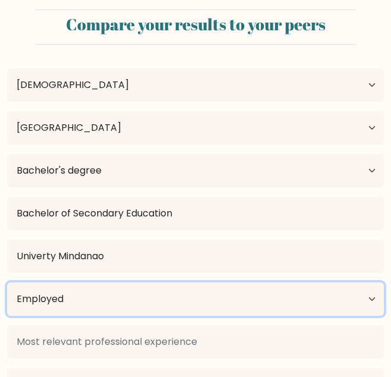
click at [147, 290] on select "Current employment status Employed Student Retired Other / prefer not to answer" at bounding box center [195, 298] width 377 height 33
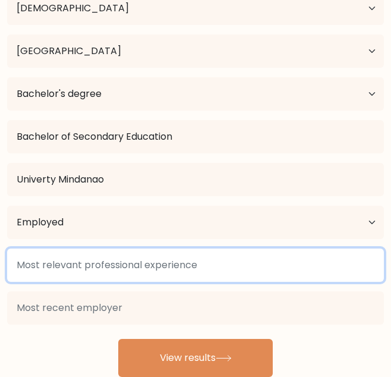
click at [228, 256] on input at bounding box center [195, 264] width 377 height 33
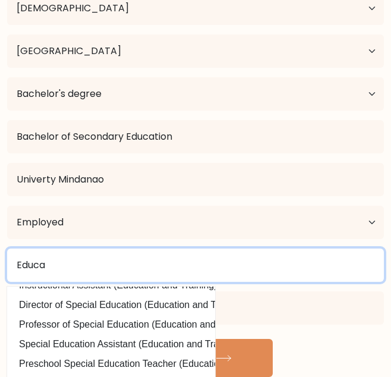
scroll to position [75, 0]
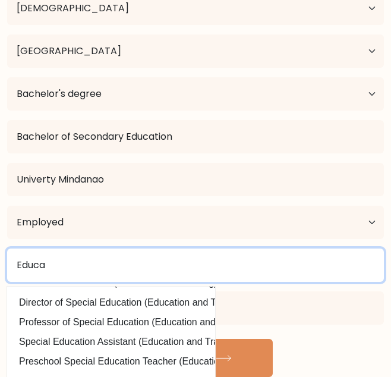
type input "Educa"
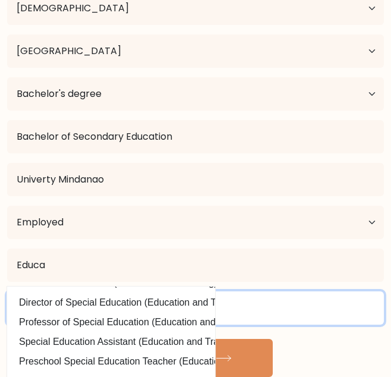
click at [274, 307] on input at bounding box center [195, 307] width 377 height 33
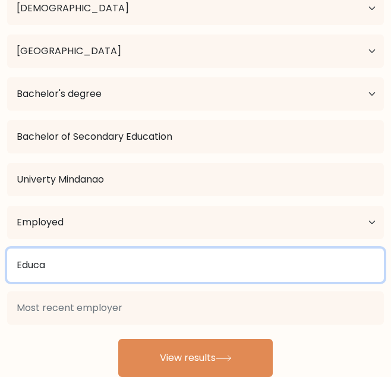
click at [331, 263] on input "Educa" at bounding box center [195, 264] width 377 height 33
click at [178, 265] on input at bounding box center [195, 264] width 377 height 33
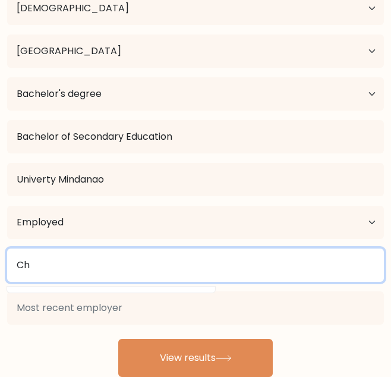
type input "C"
type input "E"
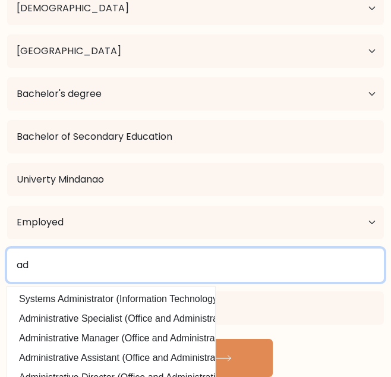
type input "a"
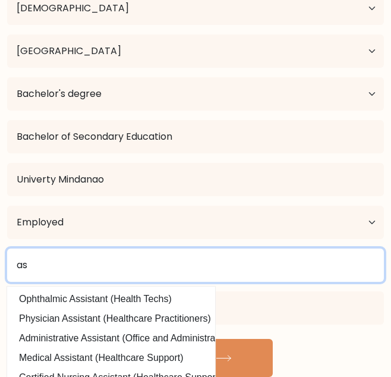
type input "a"
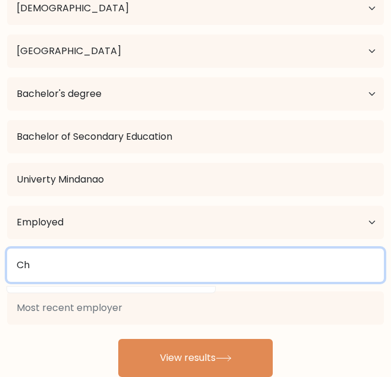
type input "C"
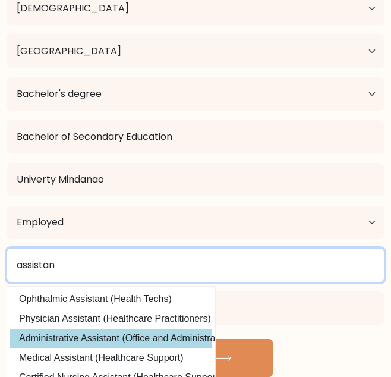
type input "assistan"
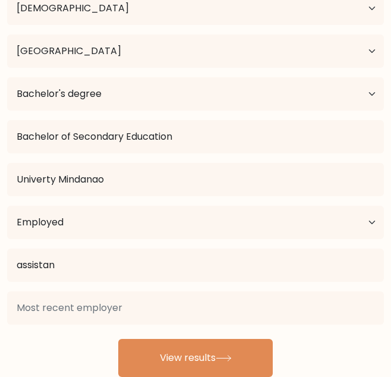
click at [200, 345] on div "Arnelyn Peñones Age Under 18 years old 18-24 years old 25-34 years old 35-44 ye…" at bounding box center [195, 177] width 391 height 400
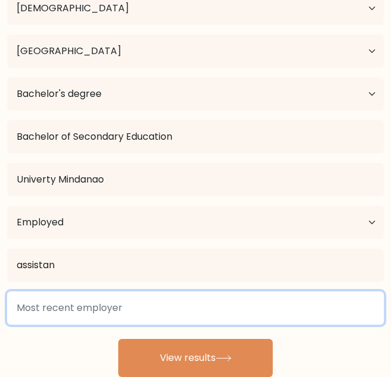
click at [171, 307] on input at bounding box center [195, 307] width 377 height 33
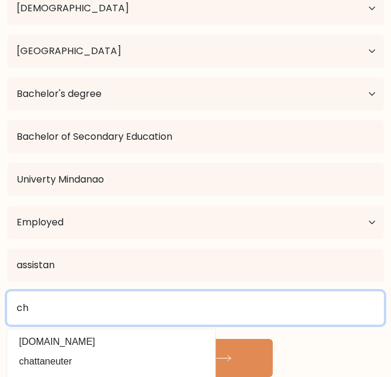
type input "c"
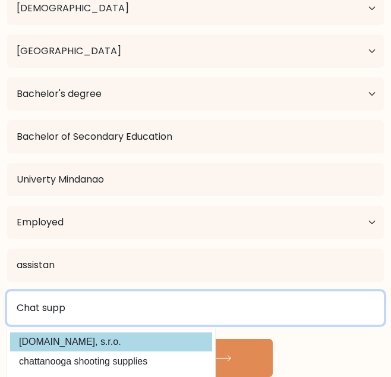
type input "Chat supp"
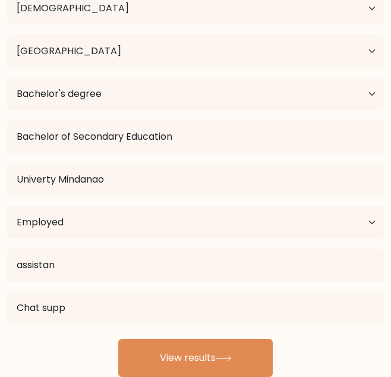
click at [173, 335] on div "Arnelyn Peñones Age Under 18 years old 18-24 years old 25-34 years old 35-44 ye…" at bounding box center [195, 177] width 391 height 400
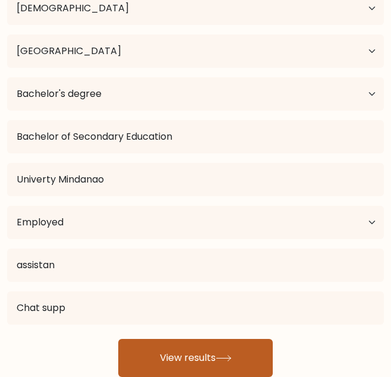
click at [205, 345] on button "View results" at bounding box center [195, 358] width 155 height 38
